Goal: Find specific page/section: Find specific page/section

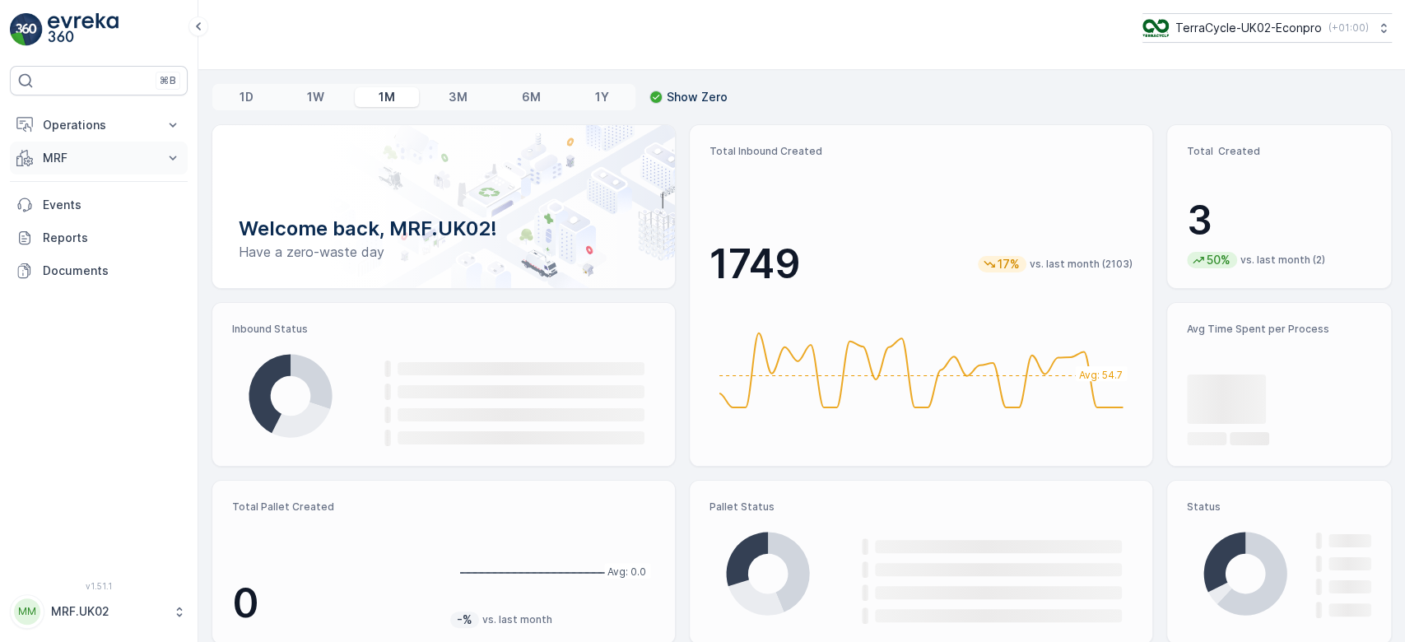
click at [95, 159] on p "MRF" at bounding box center [99, 158] width 112 height 16
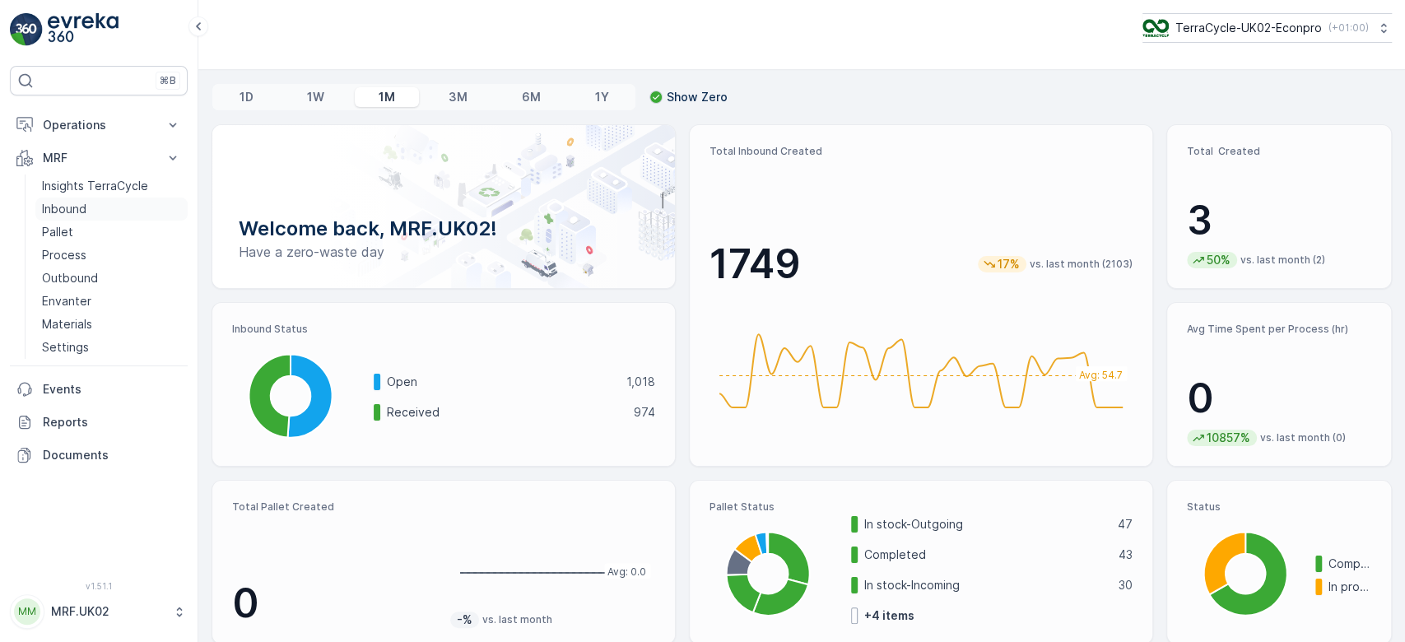
click at [98, 204] on link "Inbound" at bounding box center [111, 209] width 152 height 23
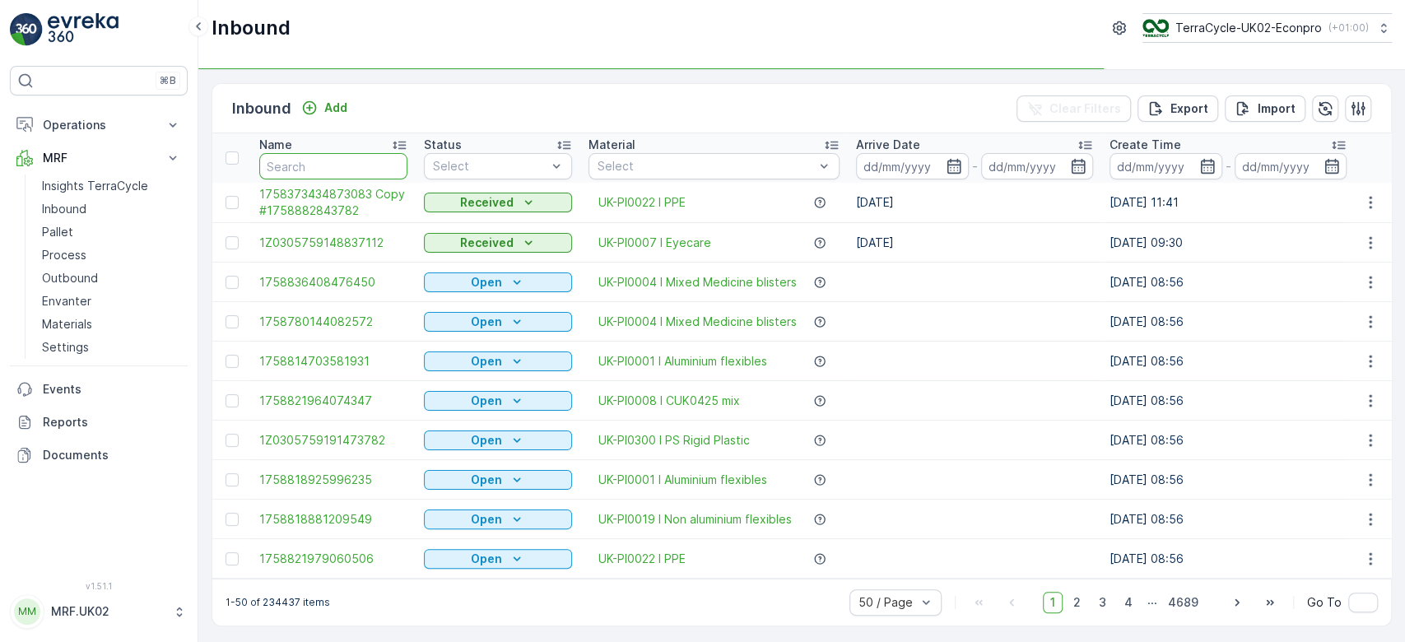
click at [305, 161] on input "text" at bounding box center [333, 166] width 148 height 26
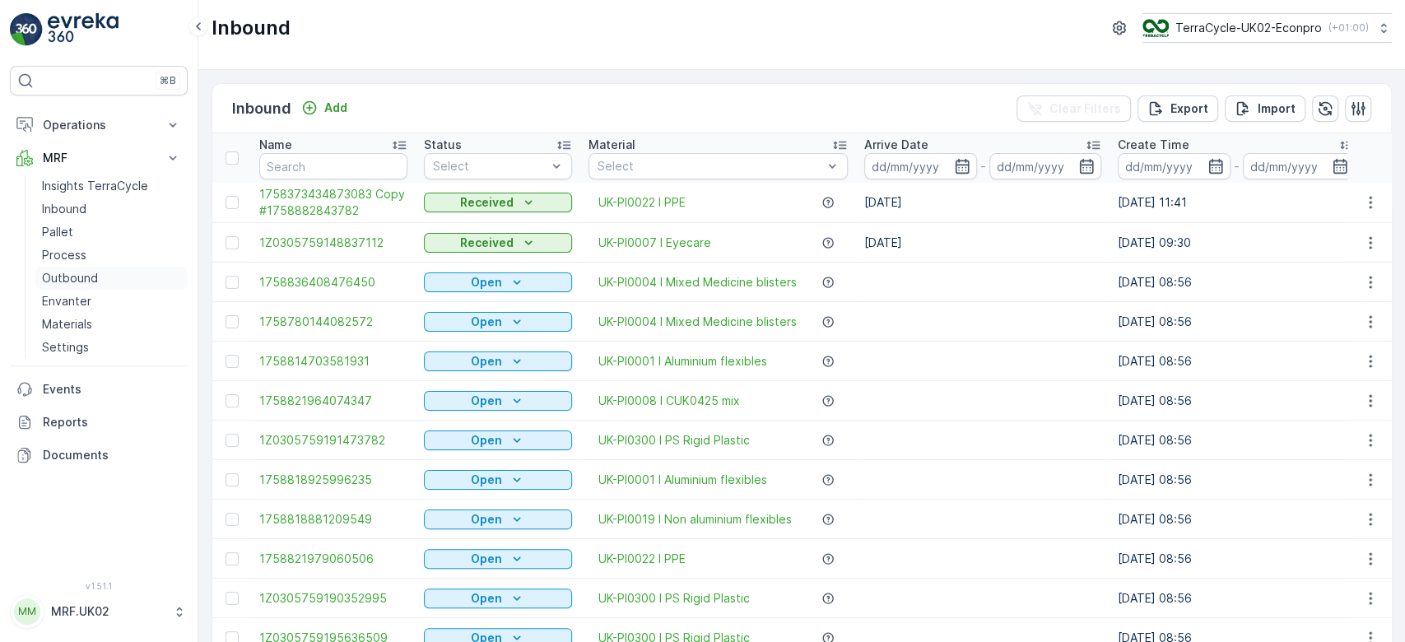
click at [100, 275] on link "Outbound" at bounding box center [111, 278] width 152 height 23
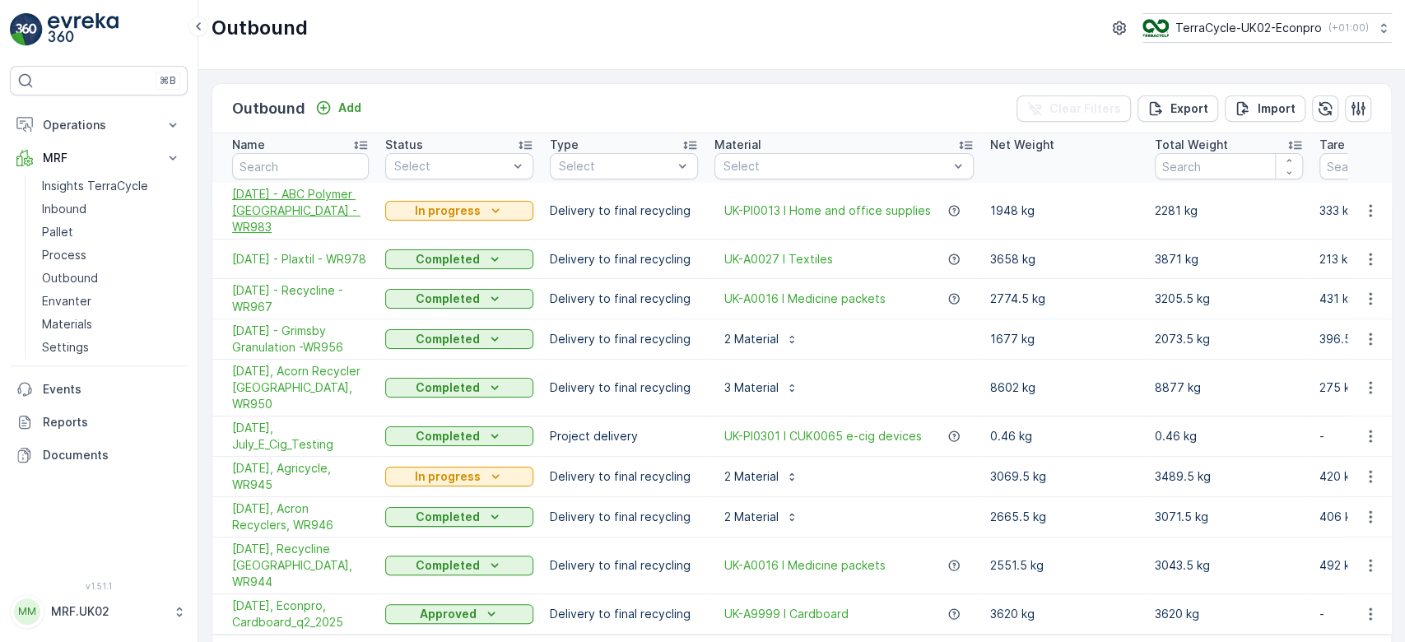
click at [283, 208] on span "[DATE] - ABC Polymer [GEOGRAPHIC_DATA] - WR983" at bounding box center [300, 210] width 137 height 49
